Goal: Task Accomplishment & Management: Manage account settings

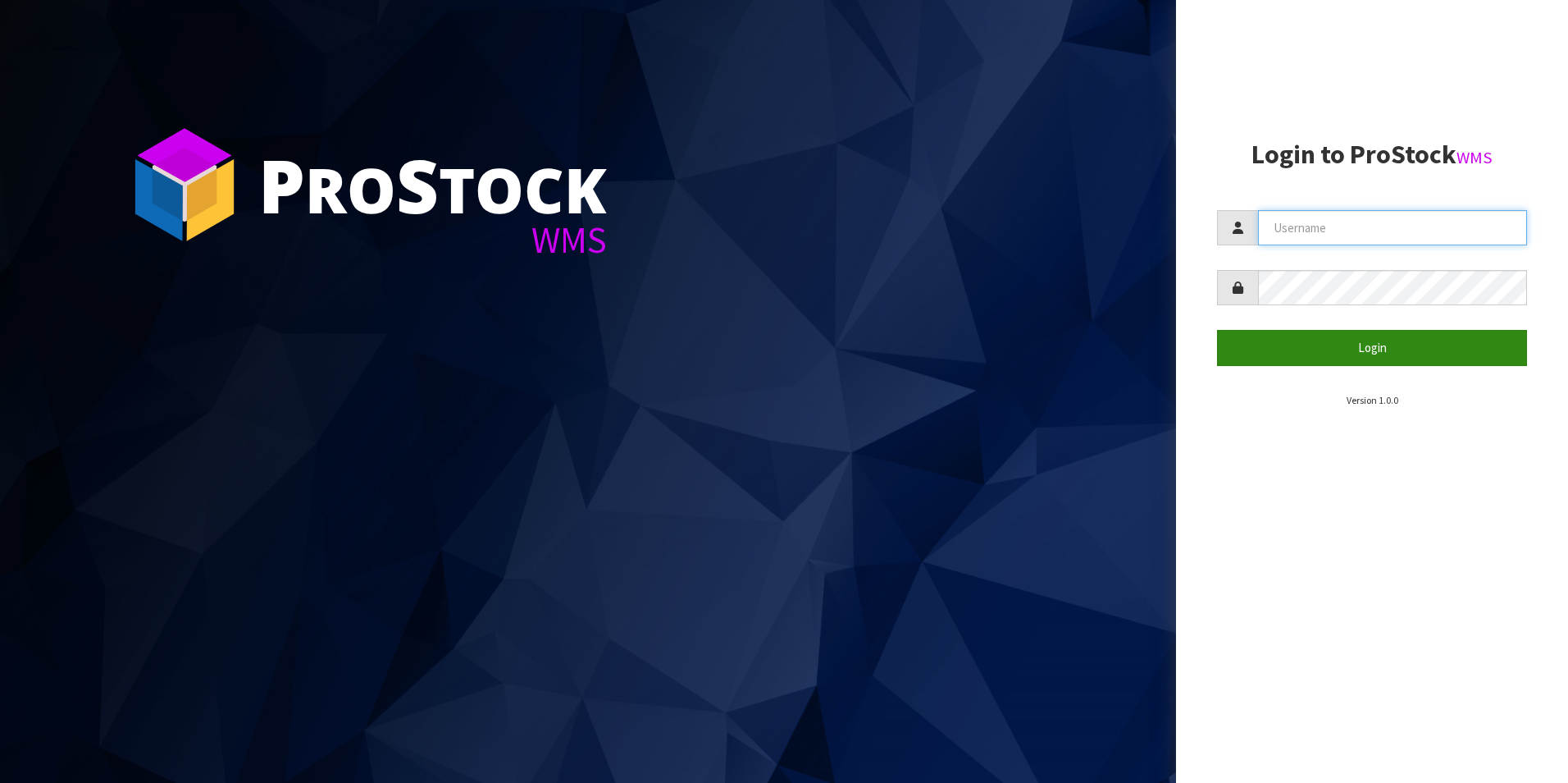
type input "DUTTNZ"
click at [1262, 350] on button "Login" at bounding box center [1372, 347] width 310 height 36
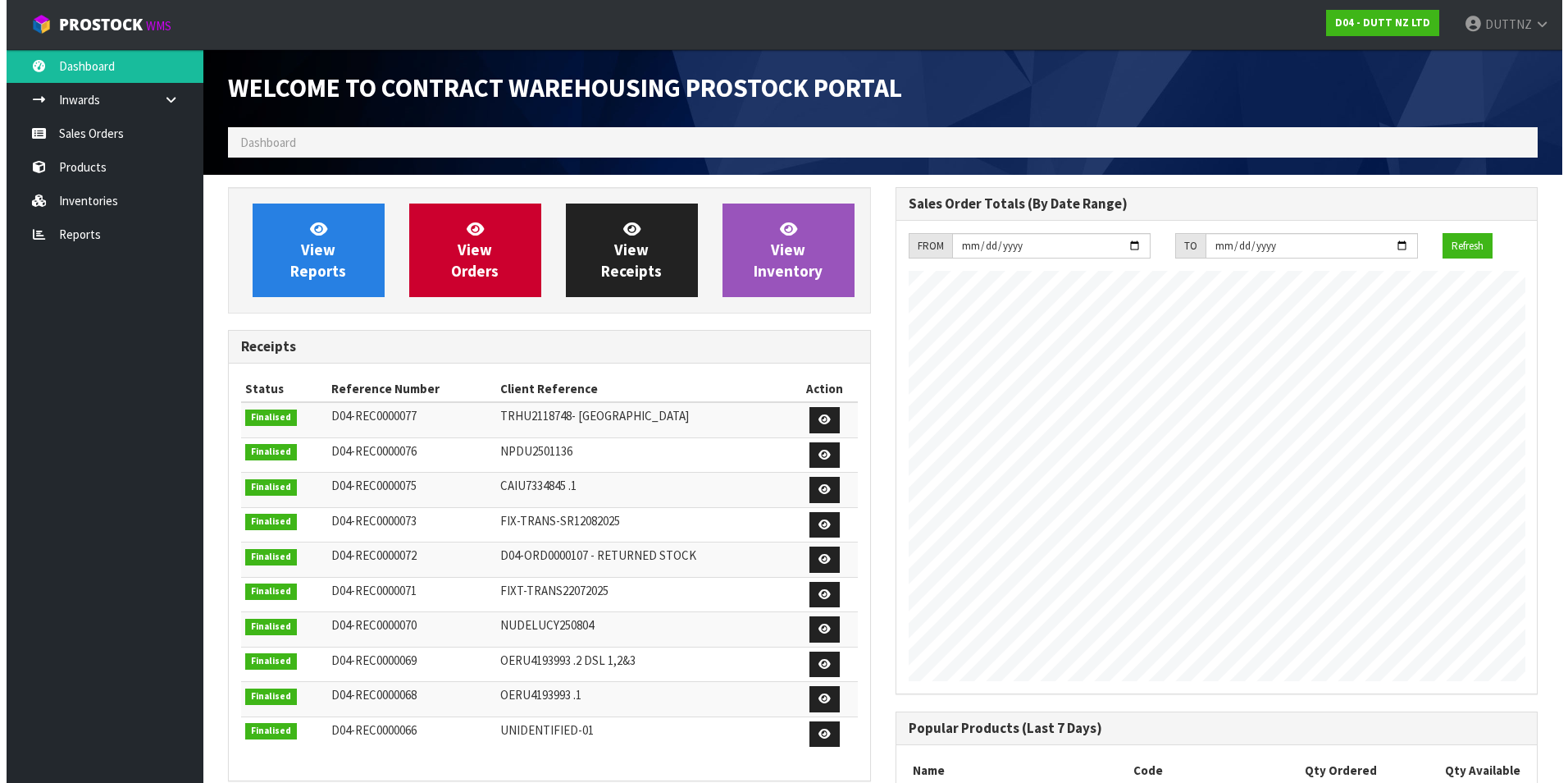
scroll to position [910, 667]
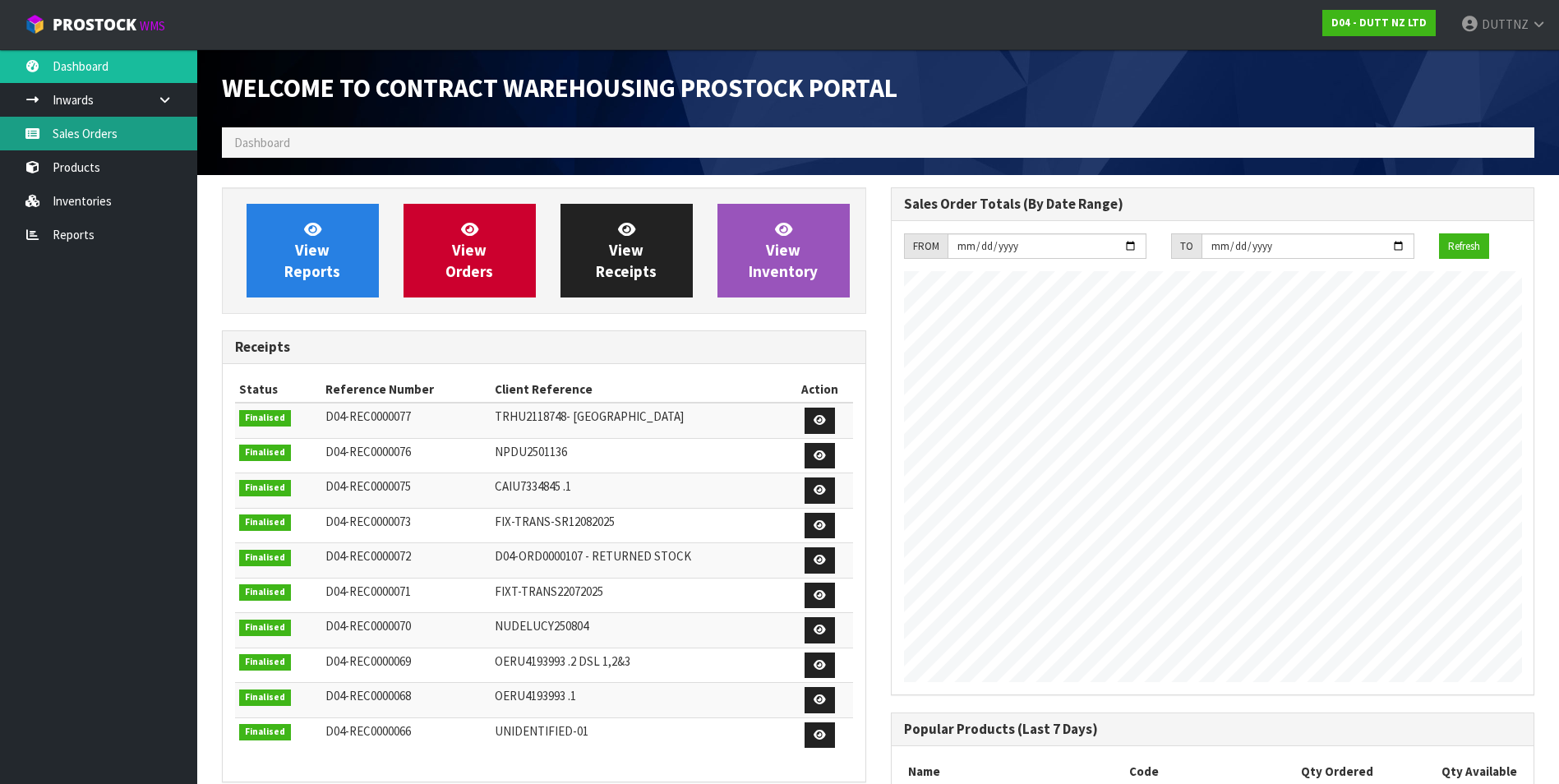
click at [102, 143] on link "Sales Orders" at bounding box center [98, 134] width 197 height 34
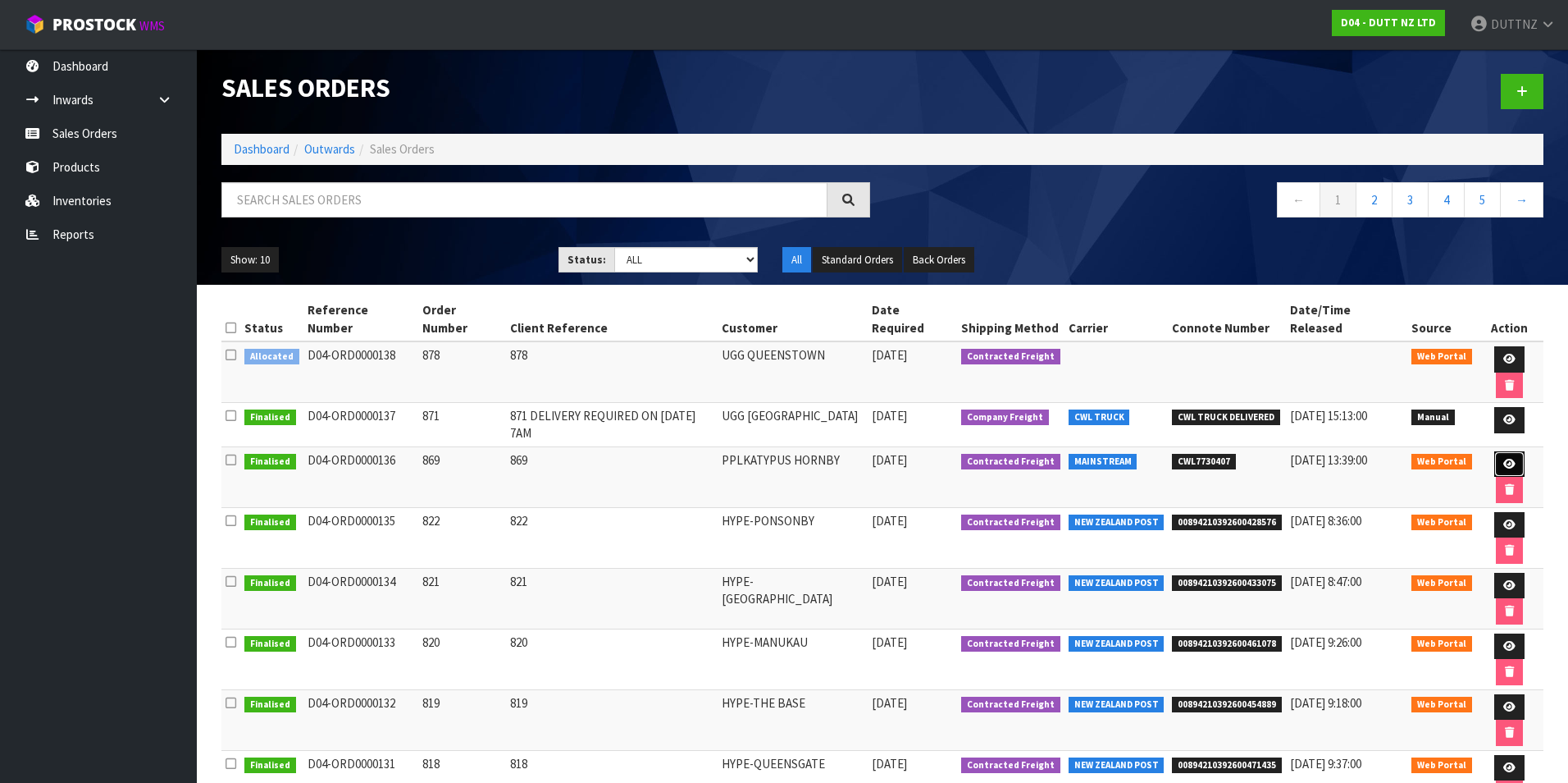
click at [1504, 458] on icon at bounding box center [1510, 464] width 13 height 11
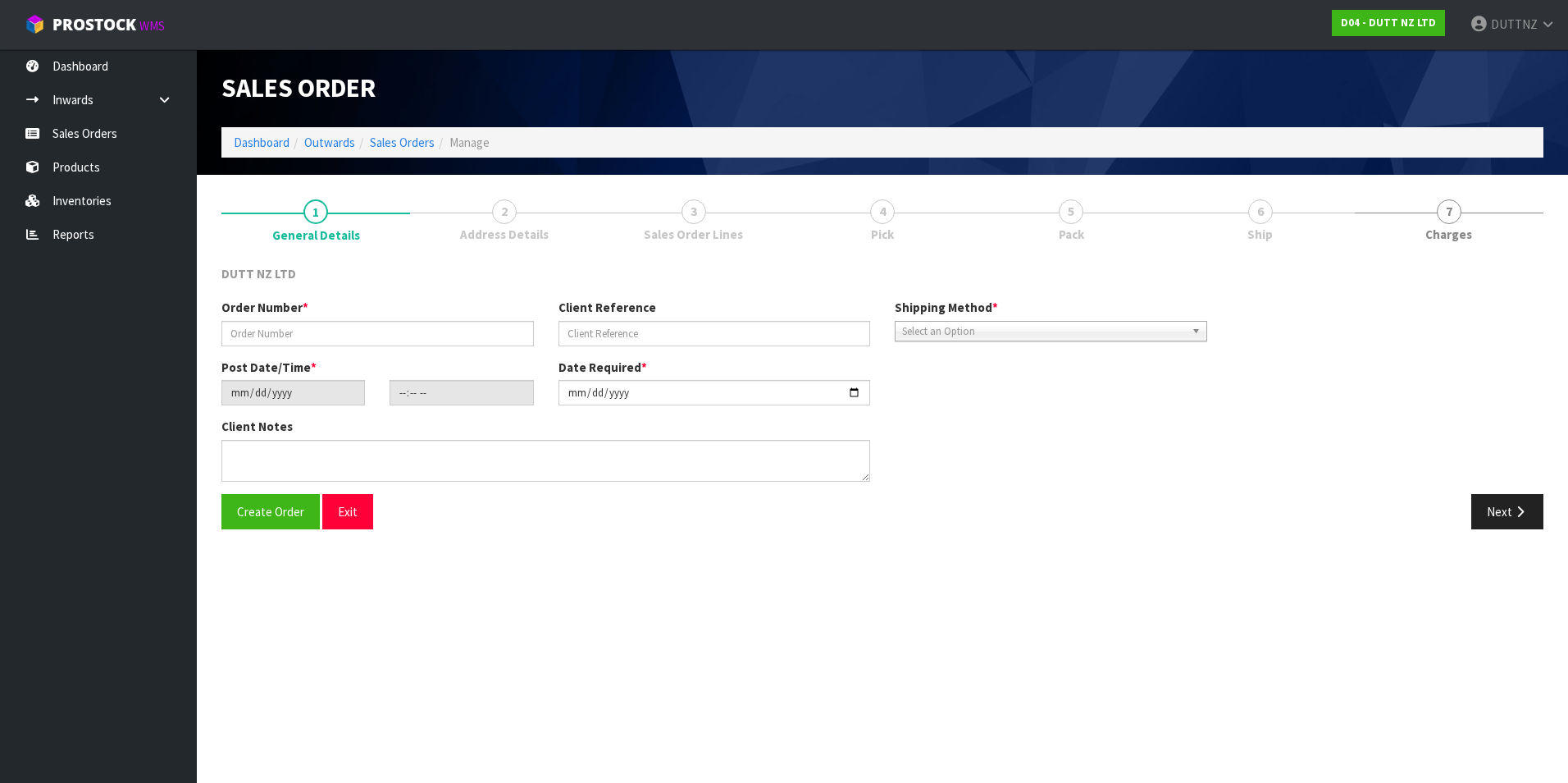
type input "869"
type input "[DATE]"
type input "18:07:00.000"
type input "[DATE]"
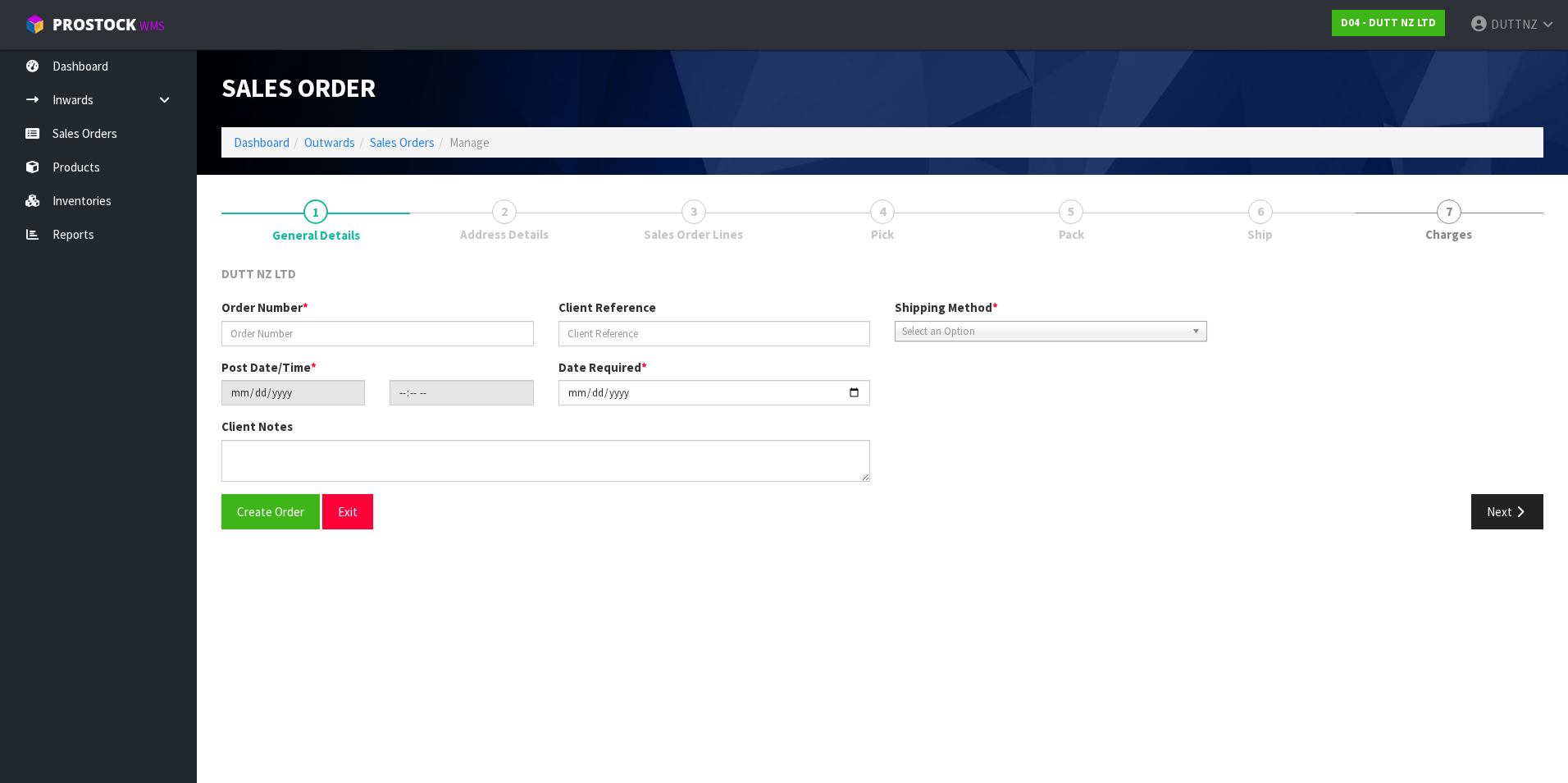
type textarea "TAILGATE/ PALLET [PERSON_NAME] TO STORE SITE CONTACT - [PERSON_NAME] - [PHONE_N…"
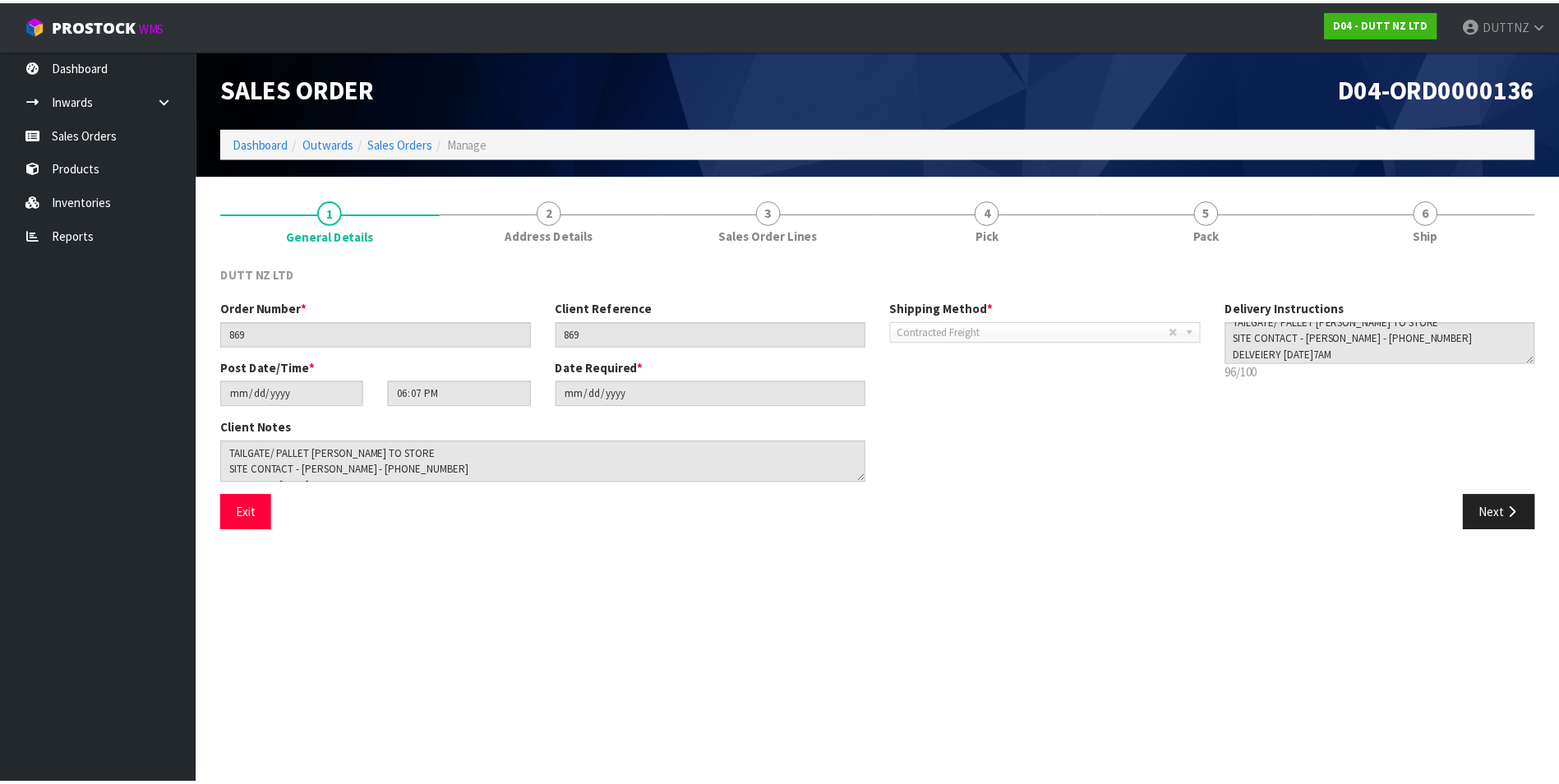
scroll to position [15, 0]
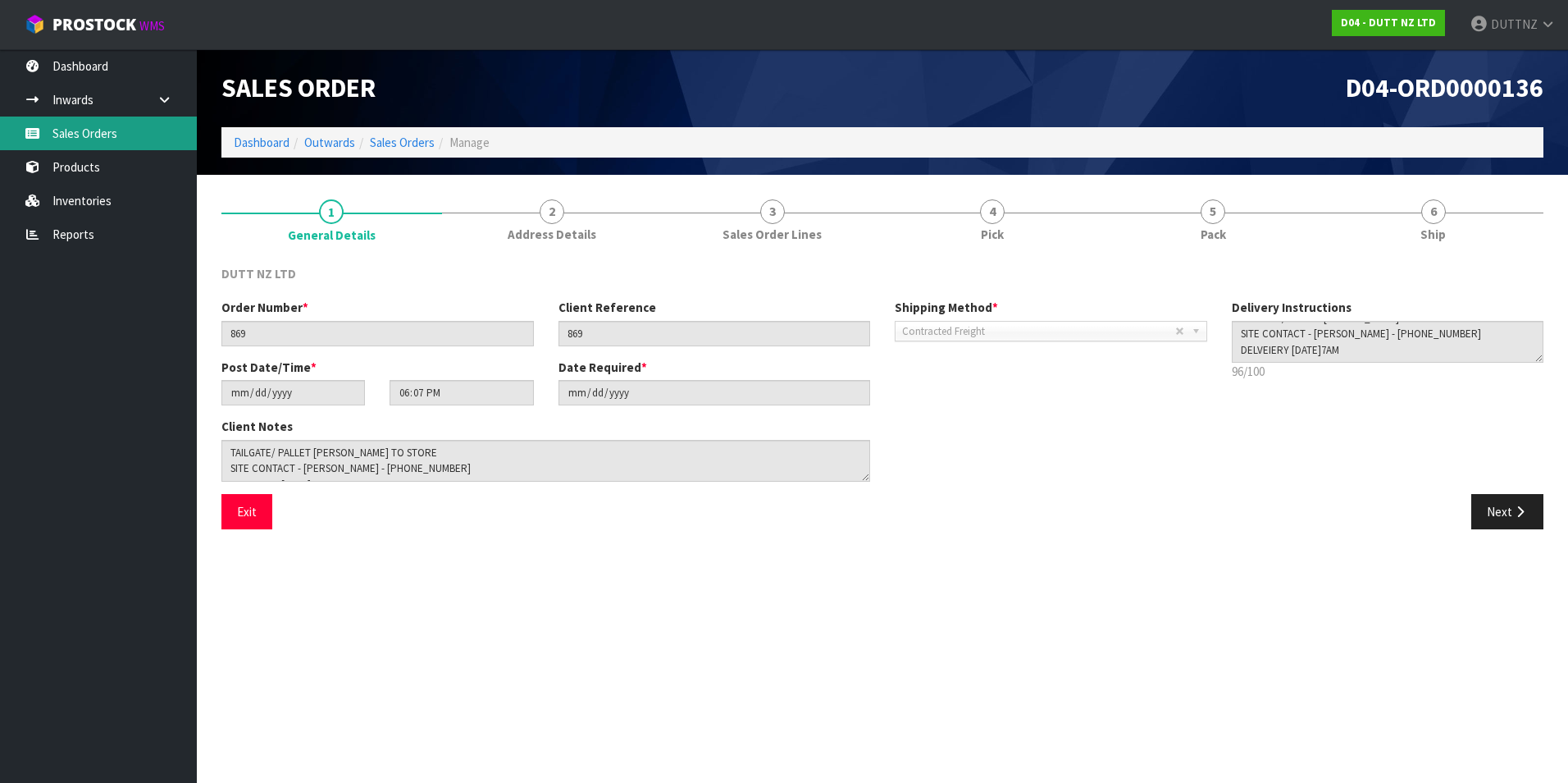
click at [132, 121] on link "Sales Orders" at bounding box center [98, 134] width 197 height 34
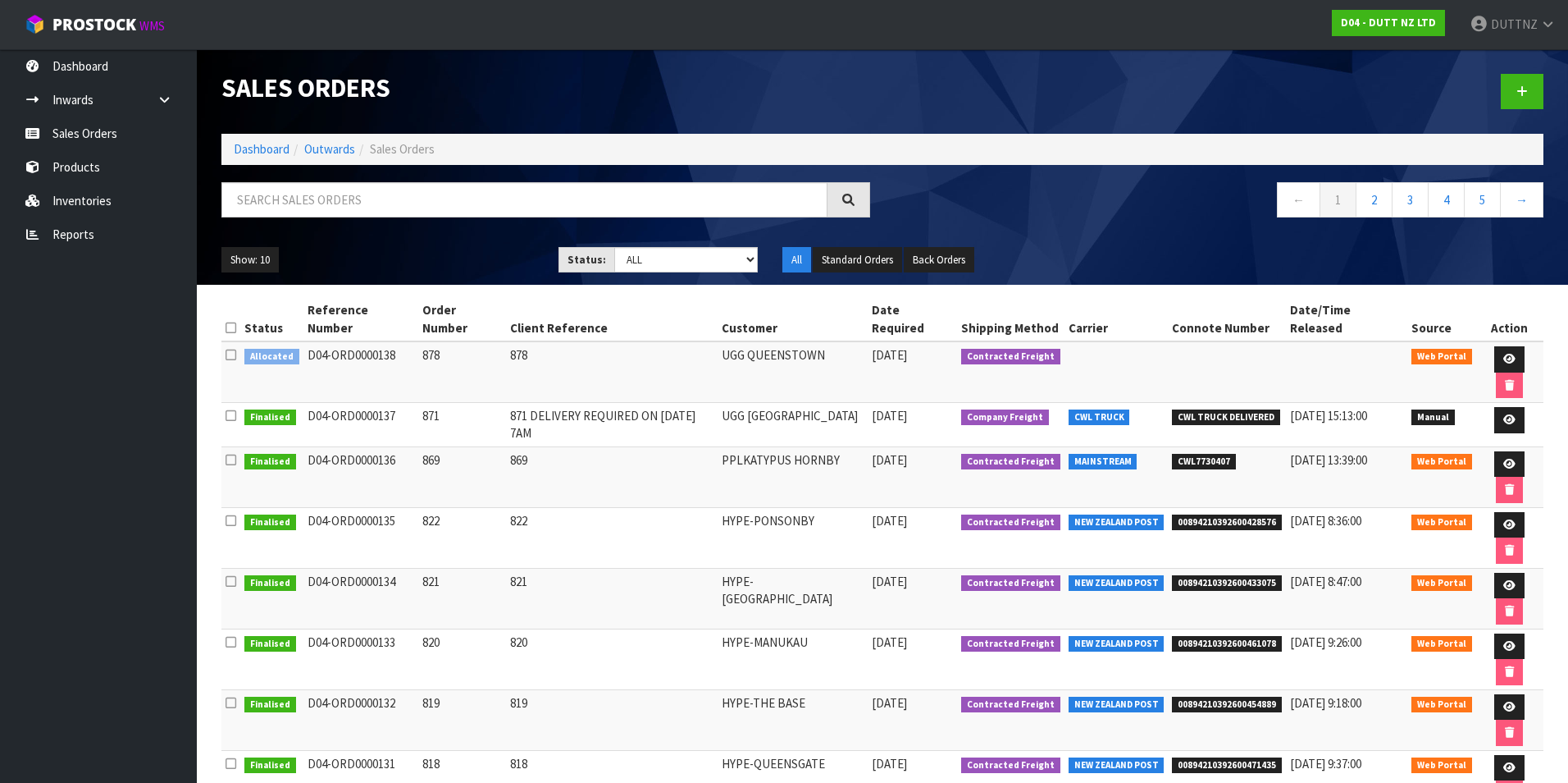
click at [866, 447] on td "PPLKATYPUS HORNBY" at bounding box center [792, 477] width 150 height 61
